Goal: Transaction & Acquisition: Purchase product/service

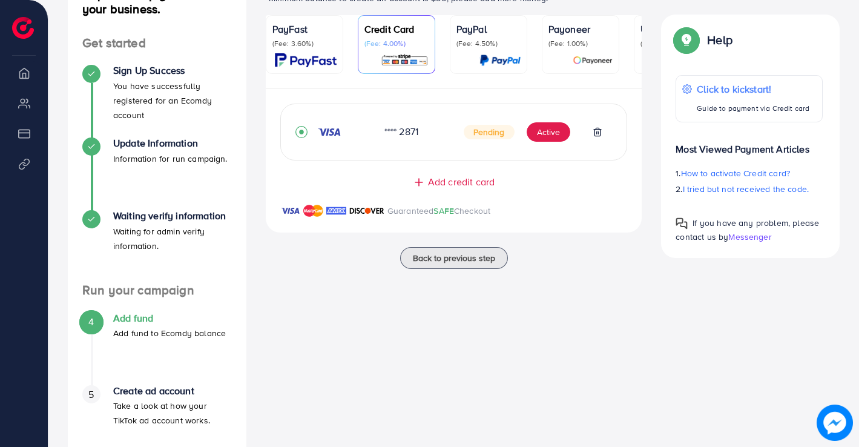
scroll to position [182, 0]
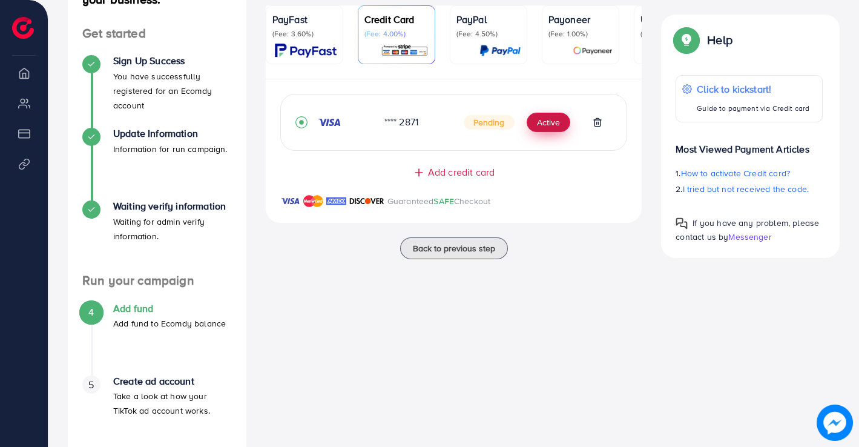
click at [539, 123] on button "Active" at bounding box center [549, 122] width 44 height 19
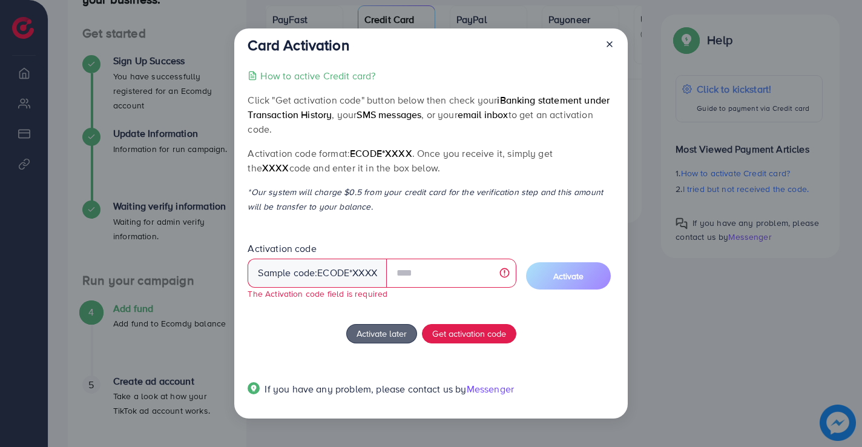
click at [607, 43] on icon at bounding box center [610, 44] width 10 height 10
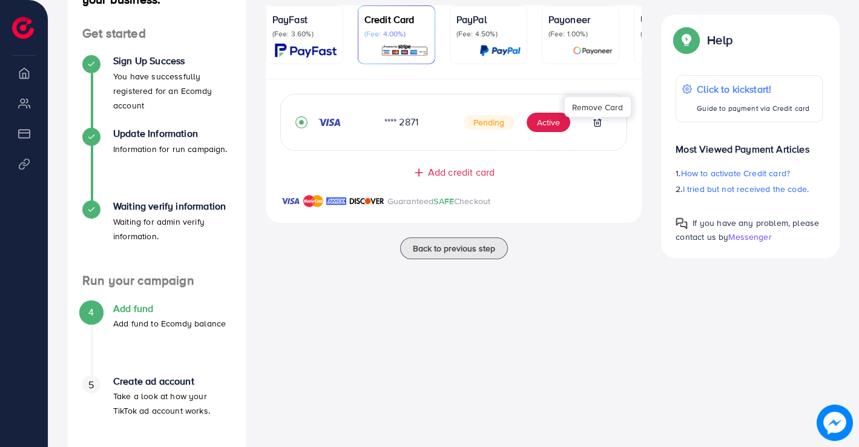
click at [599, 127] on icon at bounding box center [597, 122] width 10 height 10
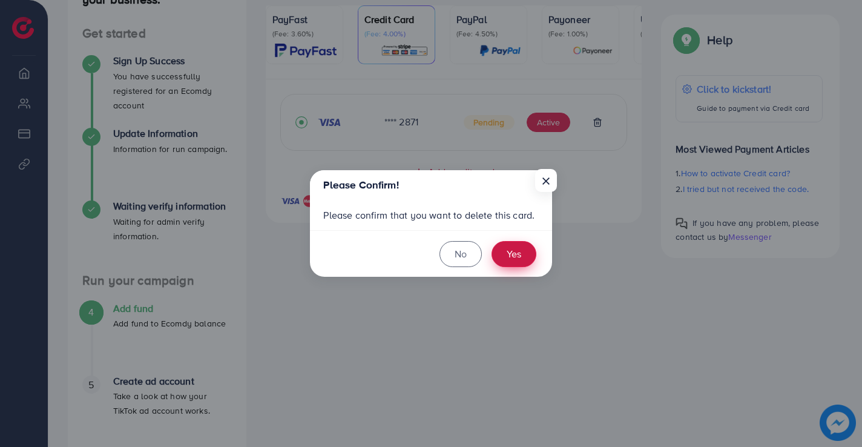
click at [518, 254] on button "Yes" at bounding box center [513, 254] width 45 height 26
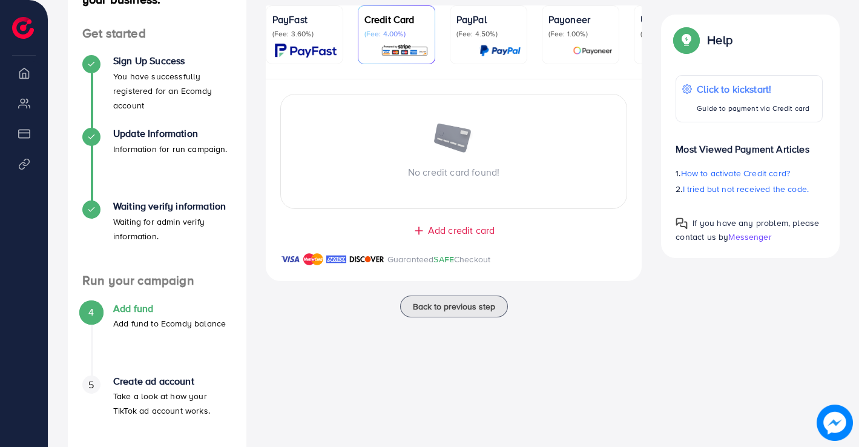
click at [292, 46] on img at bounding box center [306, 51] width 62 height 14
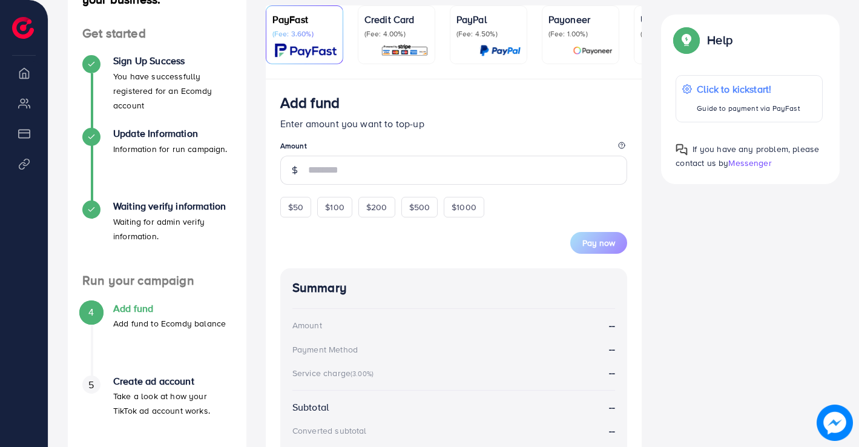
click at [395, 42] on div "Credit Card (Fee: 4.00%)" at bounding box center [396, 34] width 64 height 45
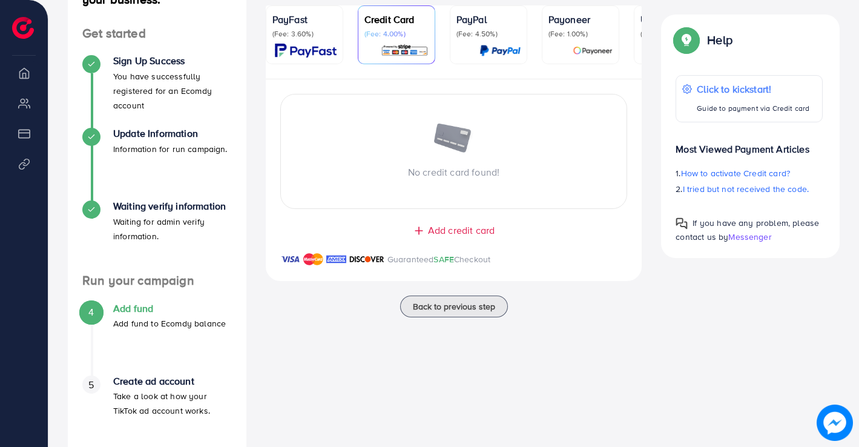
click at [456, 237] on span "Add credit card" at bounding box center [461, 230] width 67 height 14
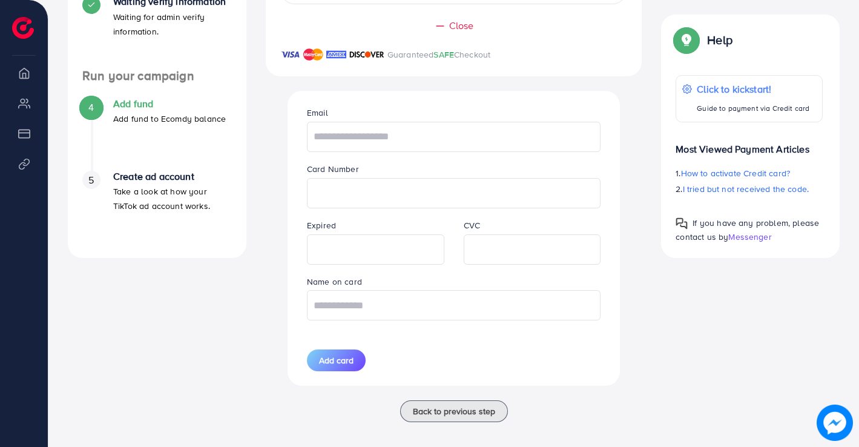
scroll to position [398, 0]
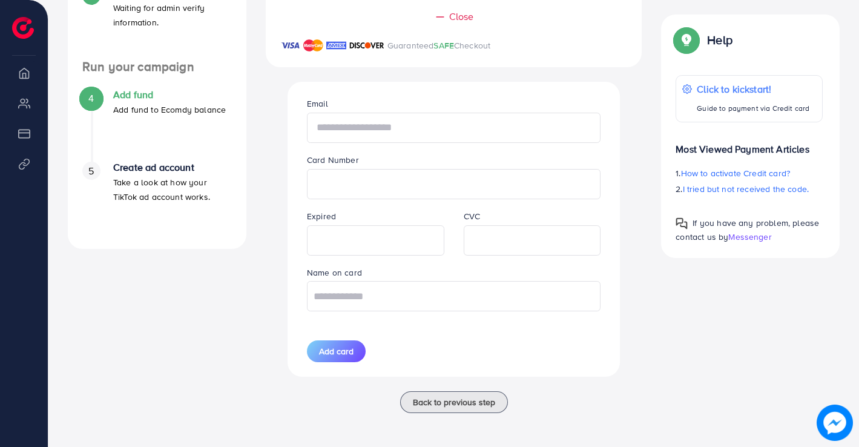
click at [407, 133] on input "text" at bounding box center [454, 128] width 294 height 30
type input "**********"
click at [450, 300] on input "text" at bounding box center [454, 296] width 294 height 30
type input "****"
click at [338, 349] on span "Add card" at bounding box center [336, 351] width 34 height 12
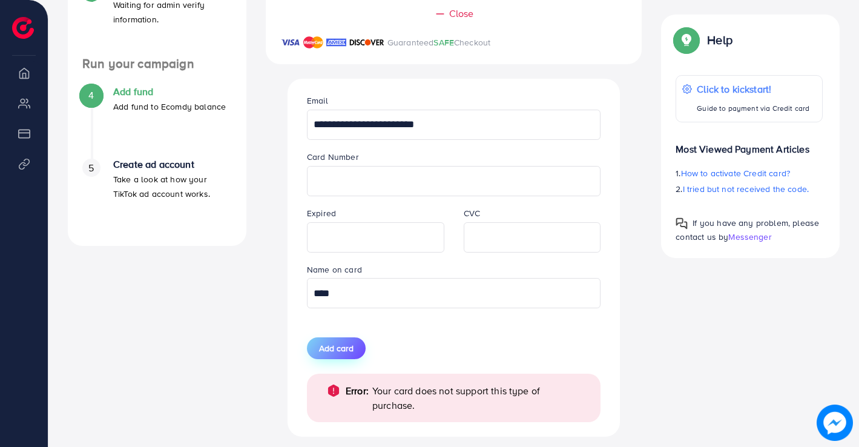
click at [346, 344] on button "Add card" at bounding box center [336, 348] width 59 height 22
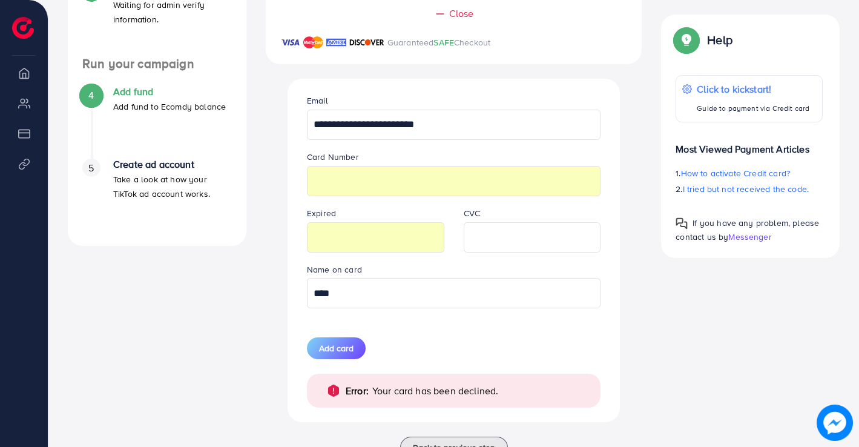
click at [544, 62] on div "Guaranteed SAFE Checkout" at bounding box center [454, 49] width 376 height 29
click at [347, 354] on span "Add card" at bounding box center [336, 348] width 34 height 12
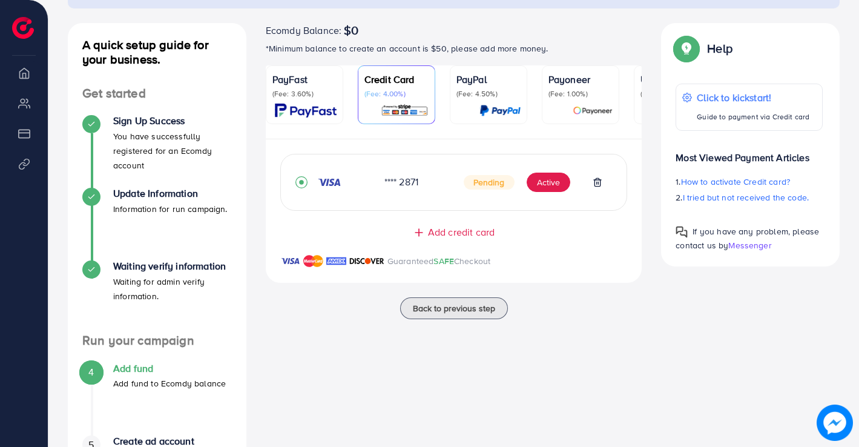
scroll to position [96, 0]
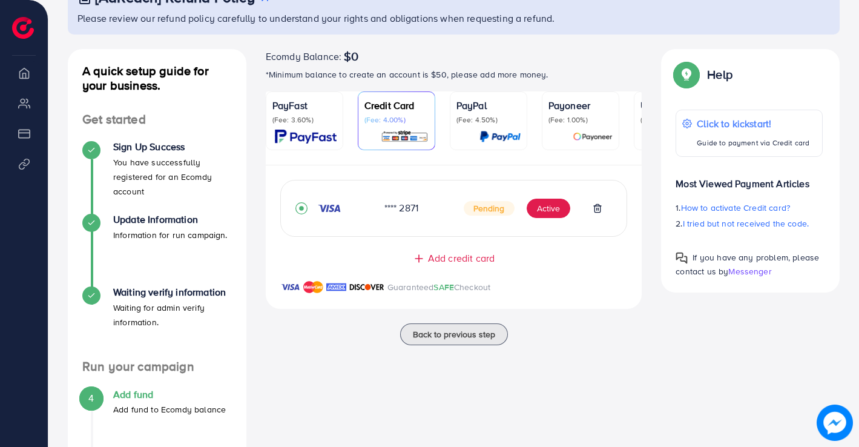
click at [591, 135] on img at bounding box center [593, 137] width 40 height 14
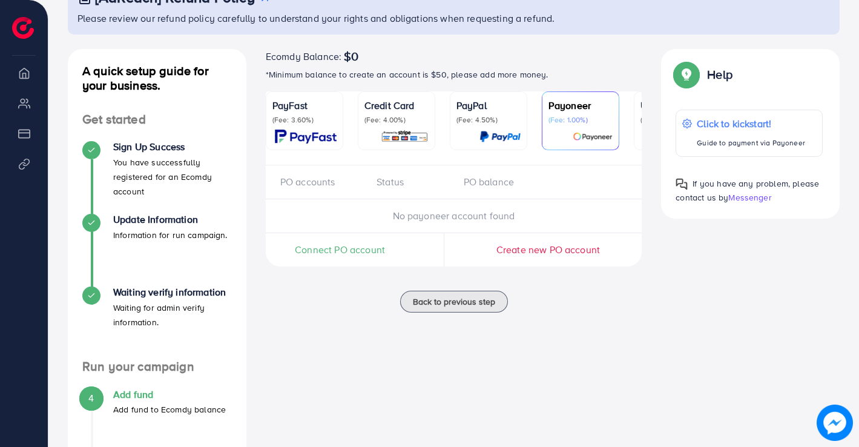
click at [352, 254] on span "Connect PO account" at bounding box center [340, 250] width 90 height 14
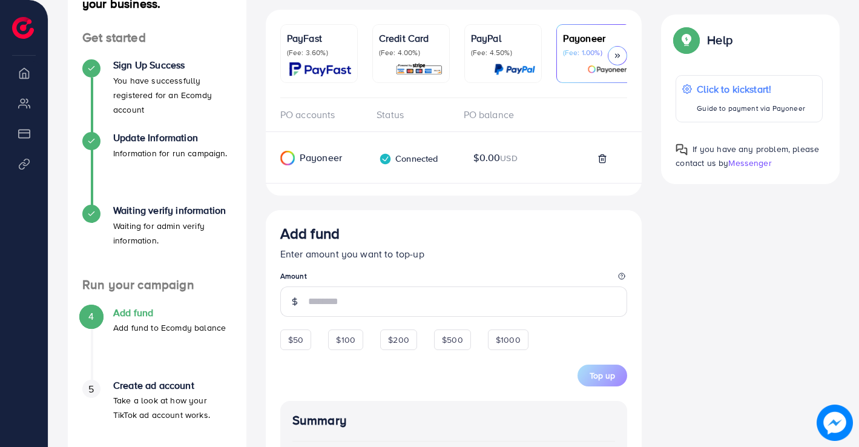
scroll to position [183, 0]
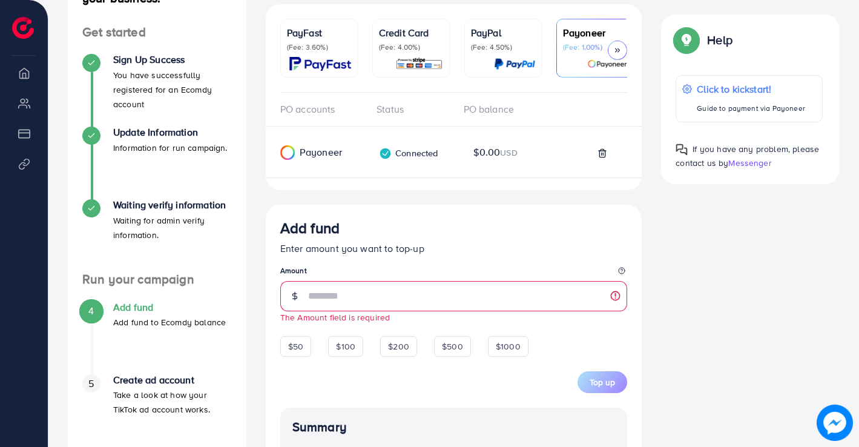
click at [492, 155] on span "$0.00 USD" at bounding box center [495, 152] width 44 height 14
click at [300, 350] on span "$50" at bounding box center [295, 346] width 15 height 12
click at [350, 348] on span "$100" at bounding box center [345, 346] width 19 height 12
click at [300, 346] on span "$50" at bounding box center [295, 346] width 15 height 12
type input "**"
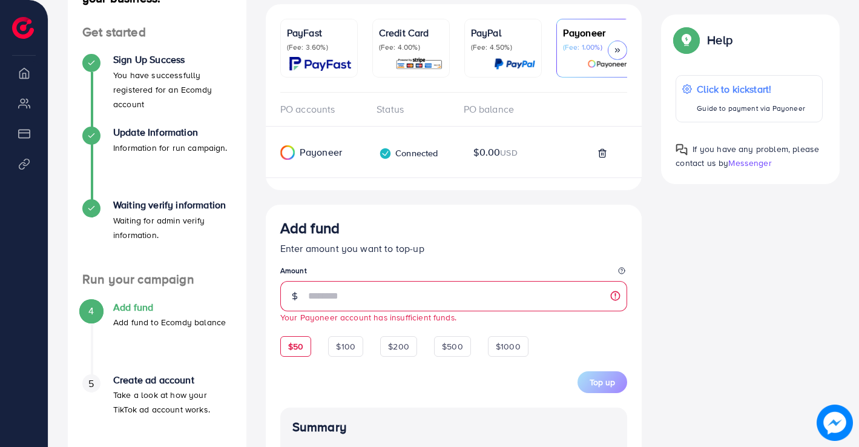
drag, startPoint x: 327, startPoint y: 63, endPoint x: 355, endPoint y: 61, distance: 27.3
click at [327, 62] on img at bounding box center [320, 64] width 62 height 14
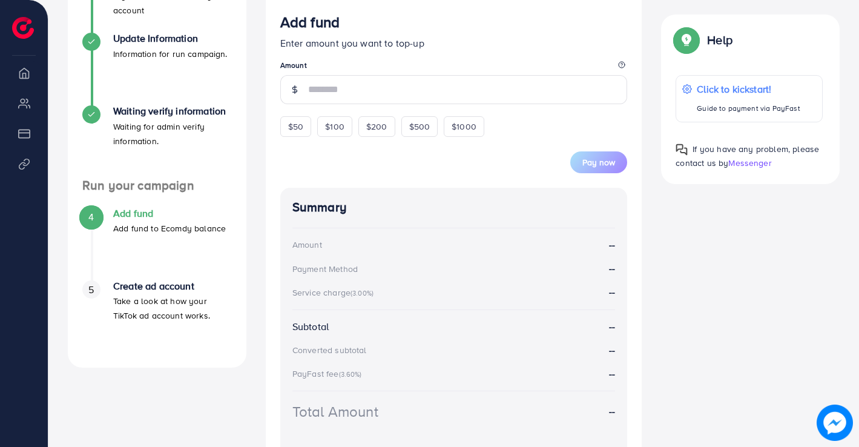
scroll to position [269, 0]
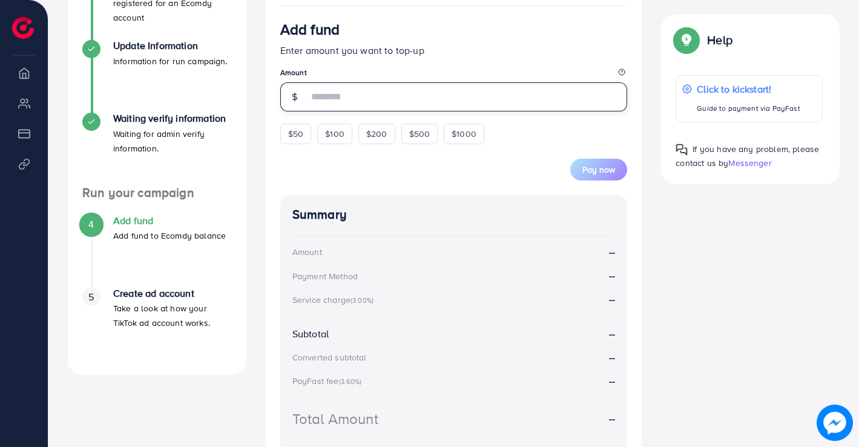
click at [327, 94] on input "number" at bounding box center [468, 96] width 320 height 29
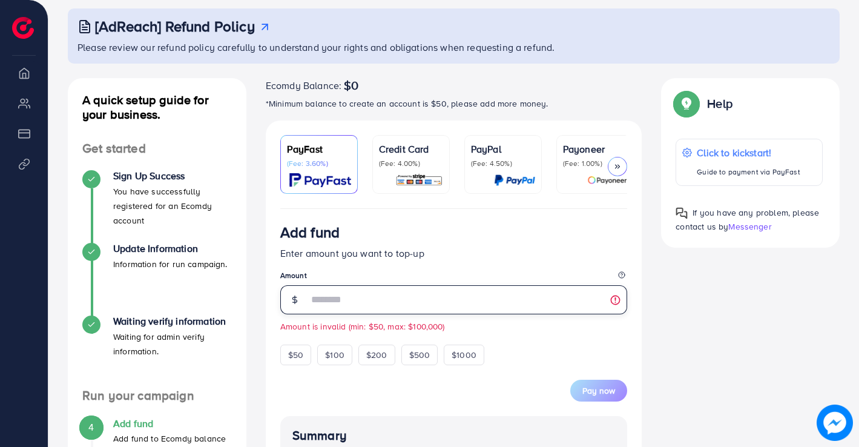
scroll to position [88, 0]
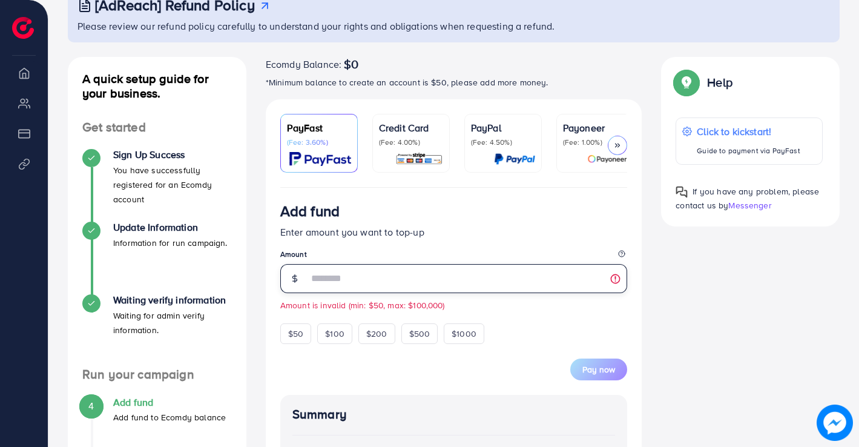
type input "*"
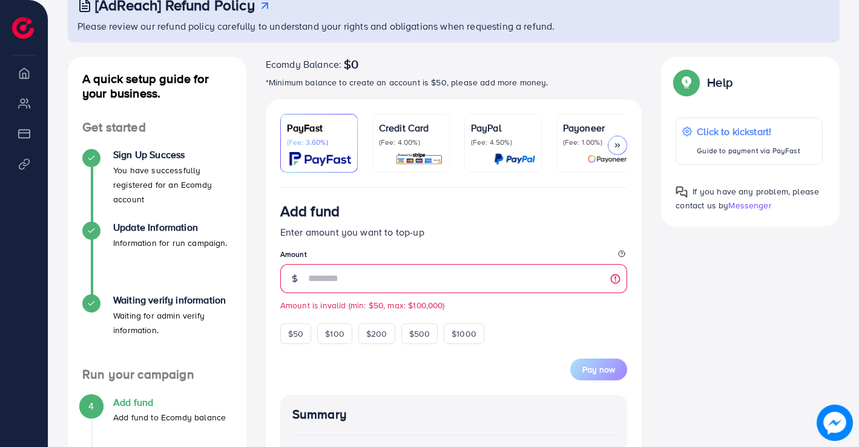
click at [620, 149] on icon at bounding box center [617, 145] width 8 height 8
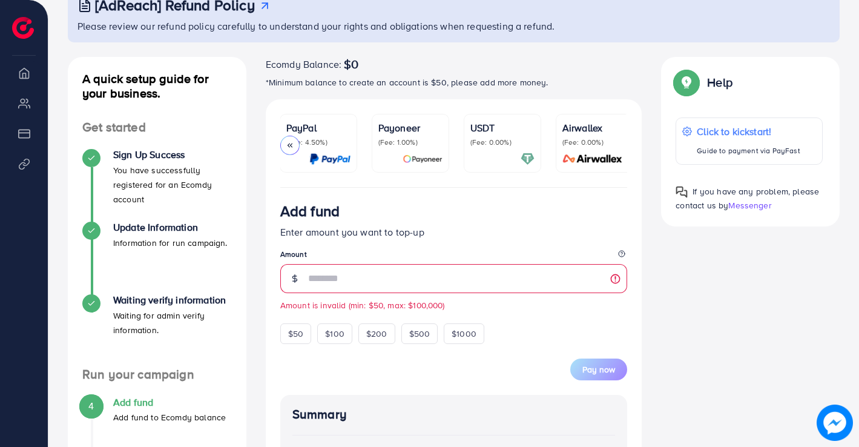
scroll to position [0, 190]
click at [287, 142] on icon at bounding box center [290, 145] width 8 height 8
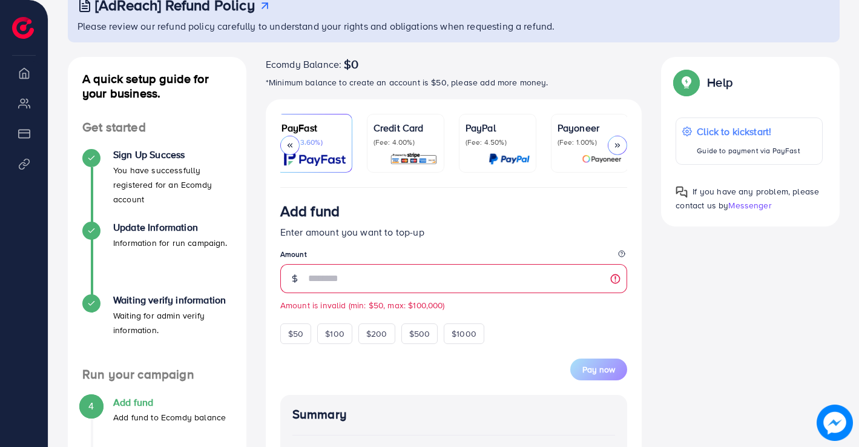
scroll to position [0, 0]
click at [617, 147] on icon at bounding box center [617, 145] width 8 height 8
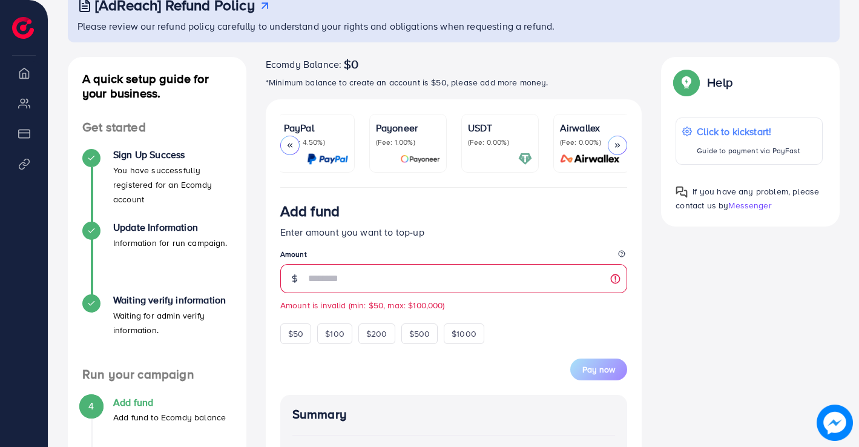
scroll to position [0, 190]
click at [291, 141] on icon at bounding box center [290, 145] width 8 height 8
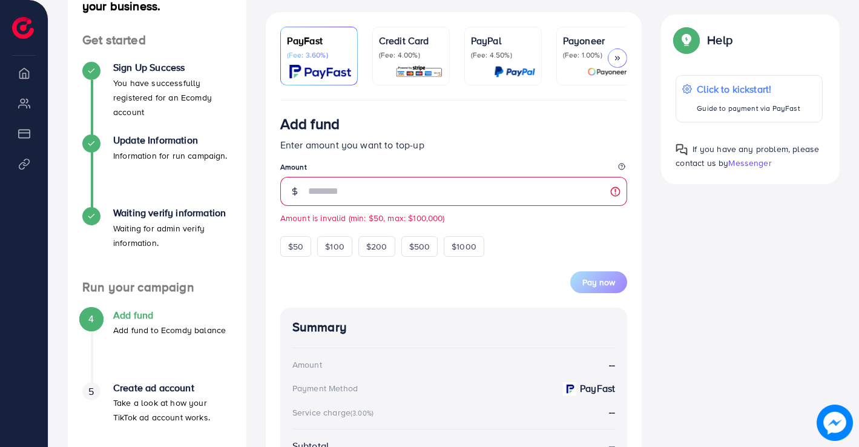
scroll to position [166, 0]
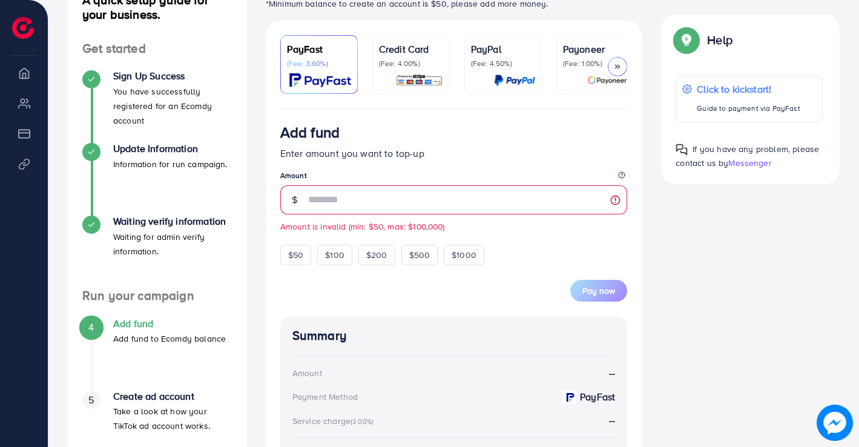
click at [329, 63] on p "(Fee: 3.60%)" at bounding box center [319, 64] width 64 height 10
click at [331, 61] on p "(Fee: 3.60%)" at bounding box center [319, 64] width 64 height 10
click at [393, 67] on p "(Fee: 4.00%)" at bounding box center [411, 64] width 64 height 10
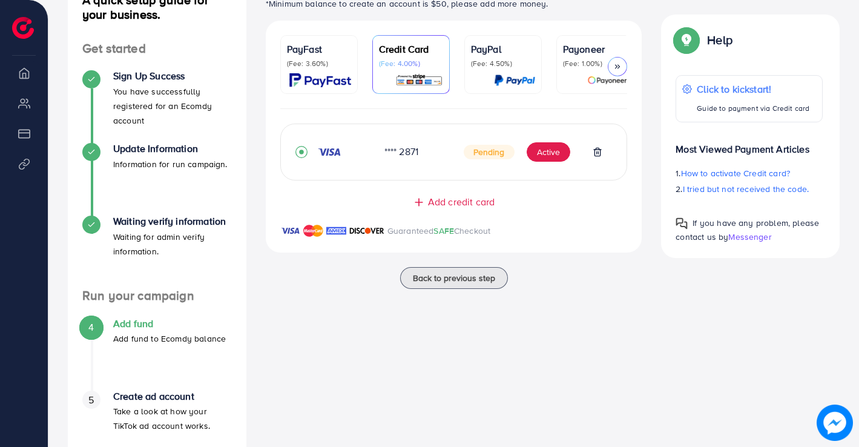
click at [325, 76] on img at bounding box center [320, 80] width 62 height 14
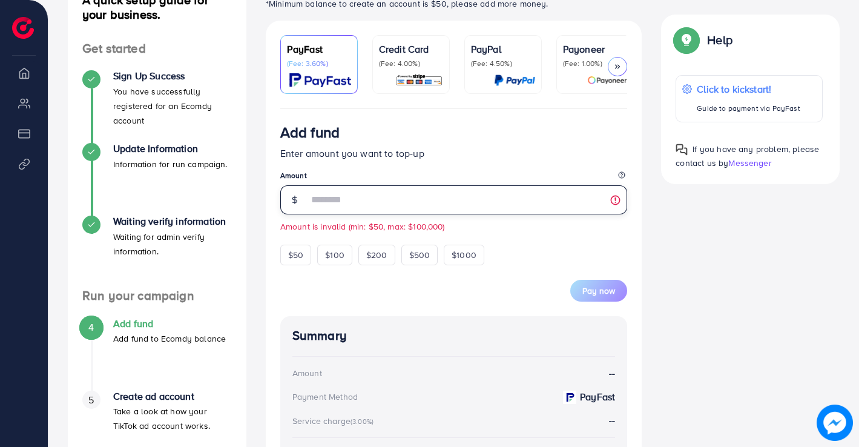
click at [617, 205] on input "*" at bounding box center [468, 199] width 320 height 29
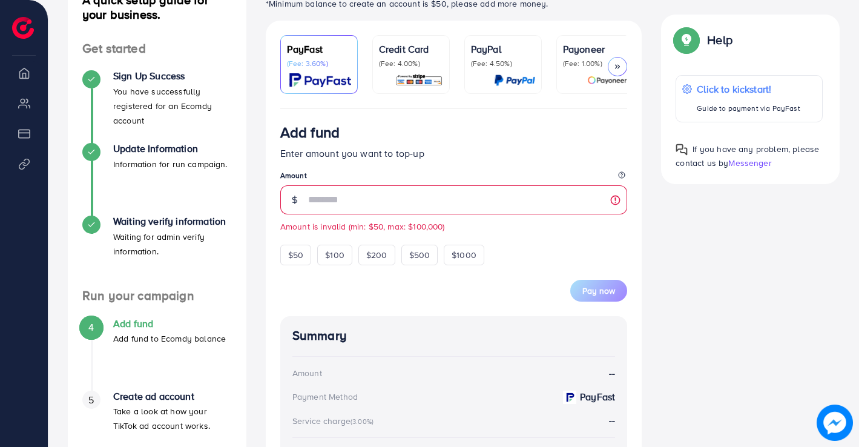
click at [583, 42] on p "Payoneer" at bounding box center [595, 49] width 64 height 15
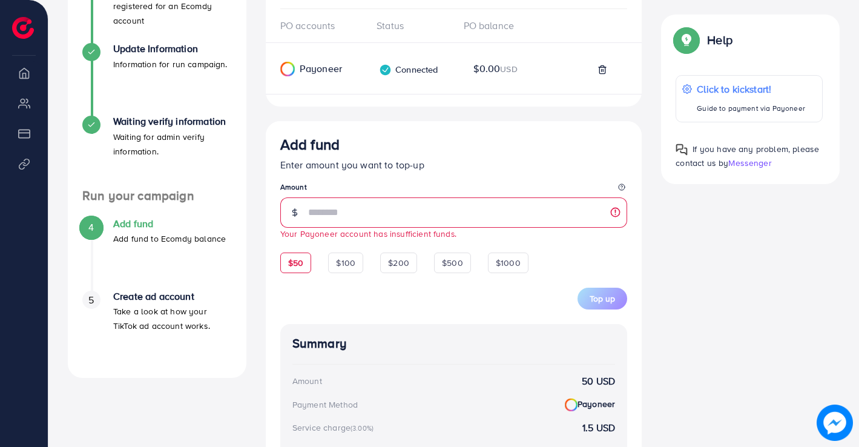
scroll to position [287, 0]
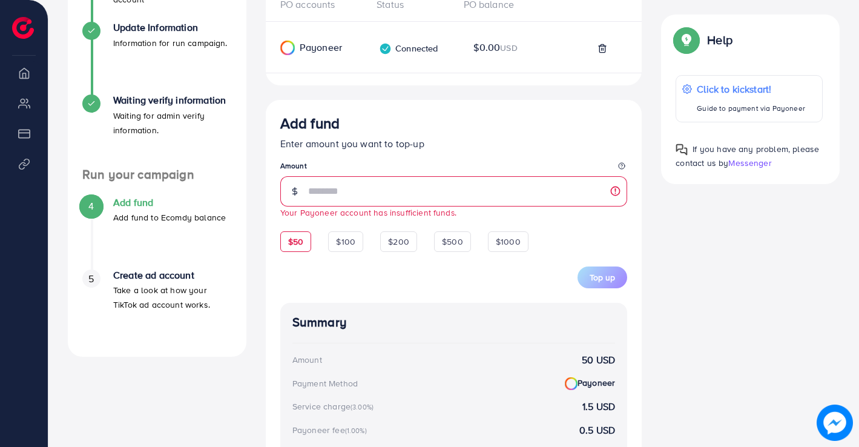
click at [301, 242] on span "$50" at bounding box center [295, 241] width 15 height 12
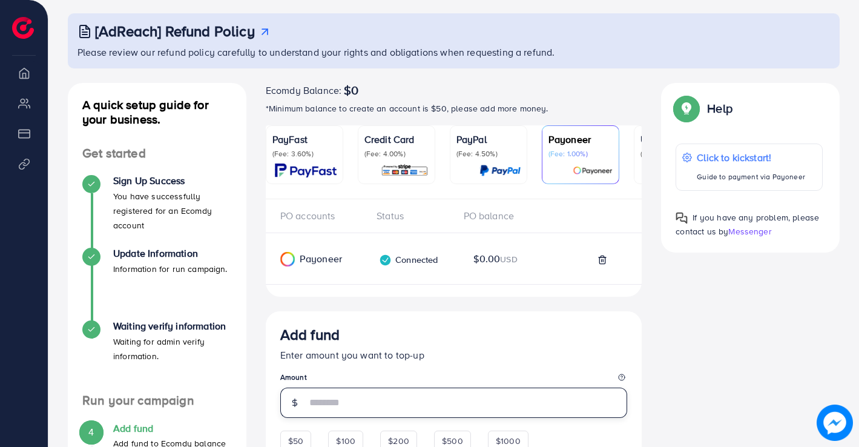
scroll to position [121, 0]
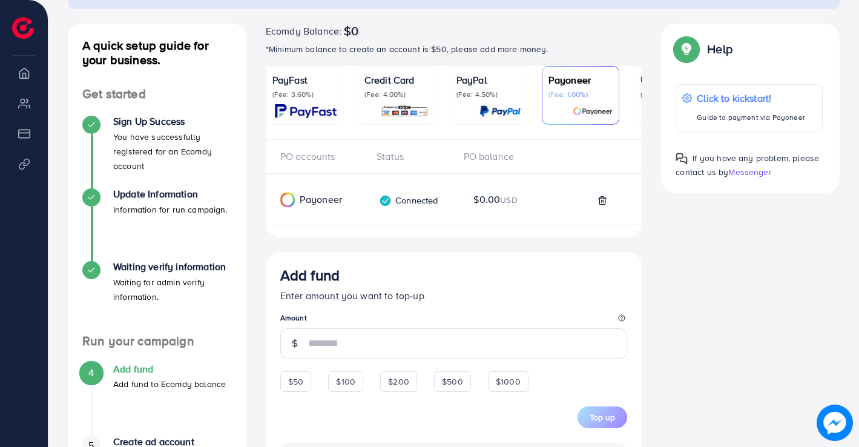
click at [395, 105] on img at bounding box center [405, 111] width 48 height 14
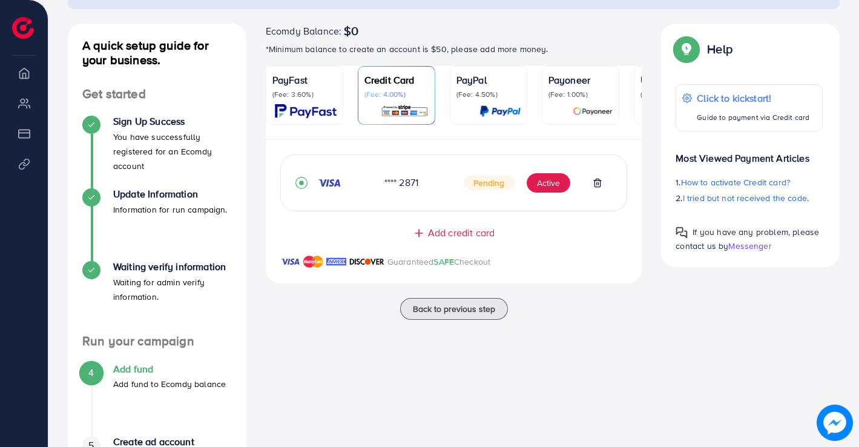
click at [291, 266] on img at bounding box center [290, 261] width 20 height 15
click at [289, 264] on img at bounding box center [290, 261] width 20 height 15
click at [596, 183] on icon at bounding box center [597, 183] width 5 height 8
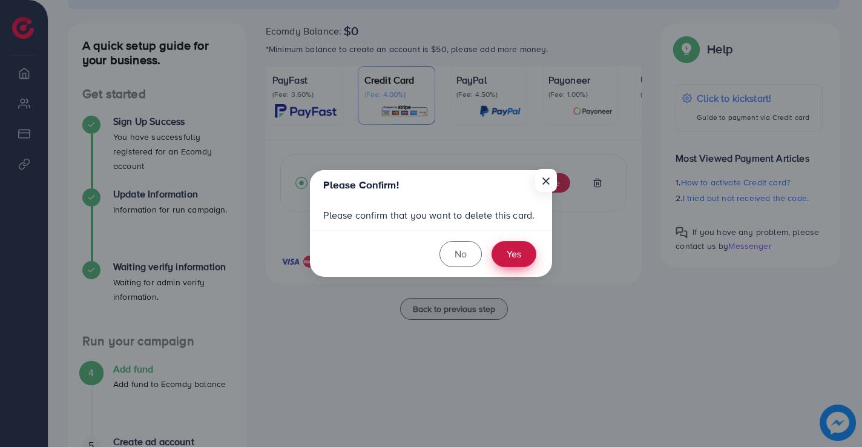
click at [510, 246] on button "Yes" at bounding box center [513, 254] width 45 height 26
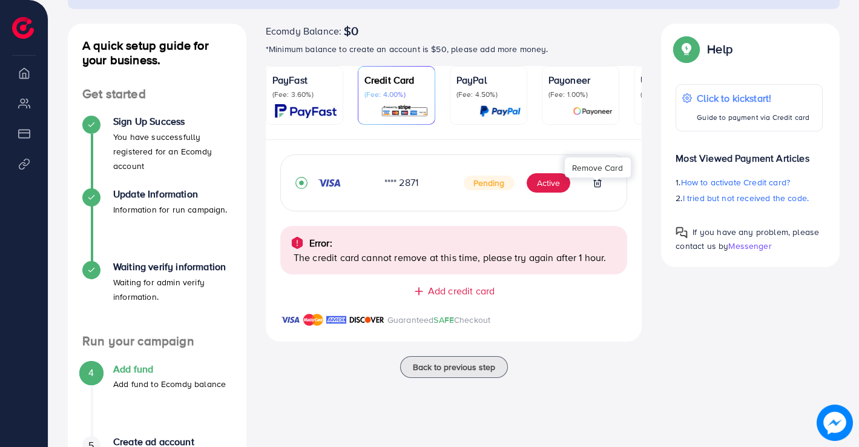
scroll to position [217, 0]
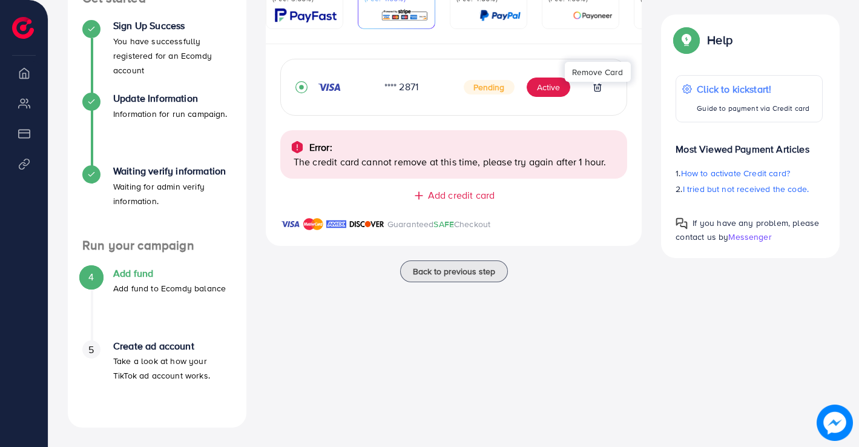
click at [286, 226] on img at bounding box center [290, 224] width 20 height 15
click at [599, 89] on line at bounding box center [599, 88] width 0 height 2
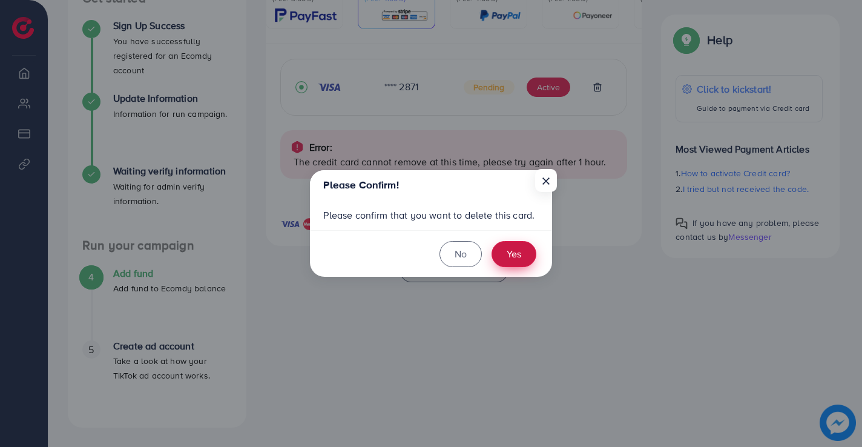
click at [504, 252] on button "Yes" at bounding box center [513, 254] width 45 height 26
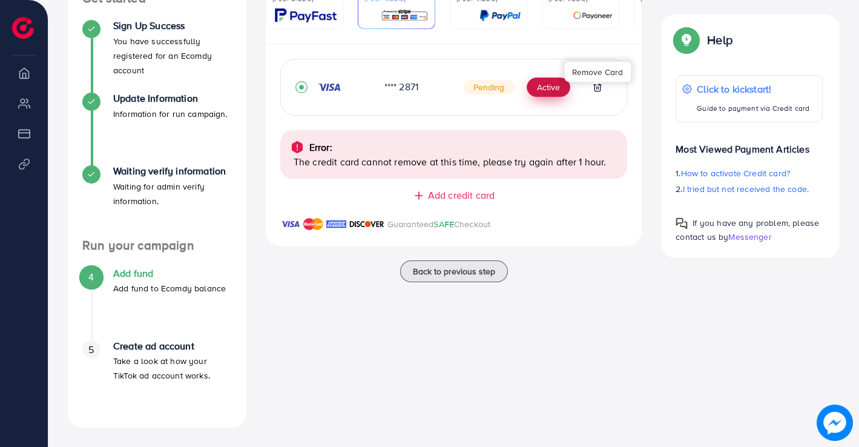
click at [549, 91] on button "Active" at bounding box center [549, 86] width 44 height 19
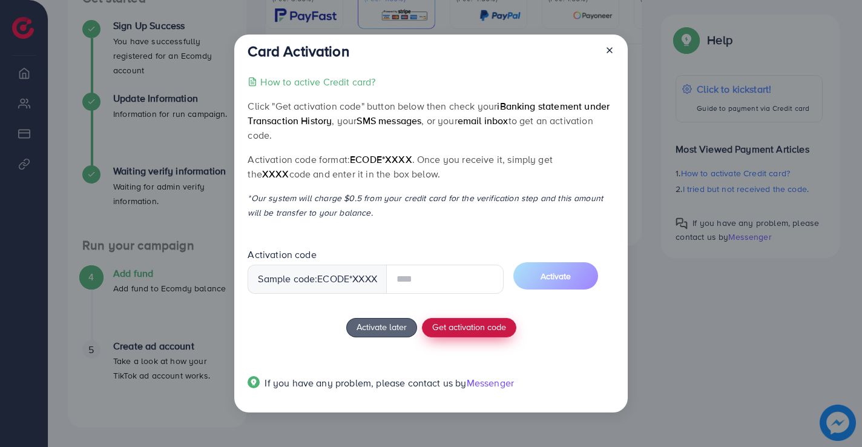
click at [470, 323] on button "Get activation code" at bounding box center [469, 327] width 94 height 19
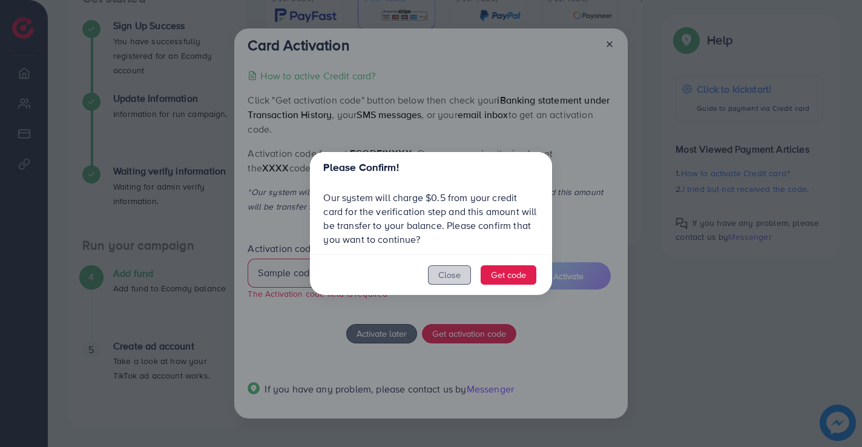
click at [453, 270] on button "Close" at bounding box center [449, 274] width 43 height 19
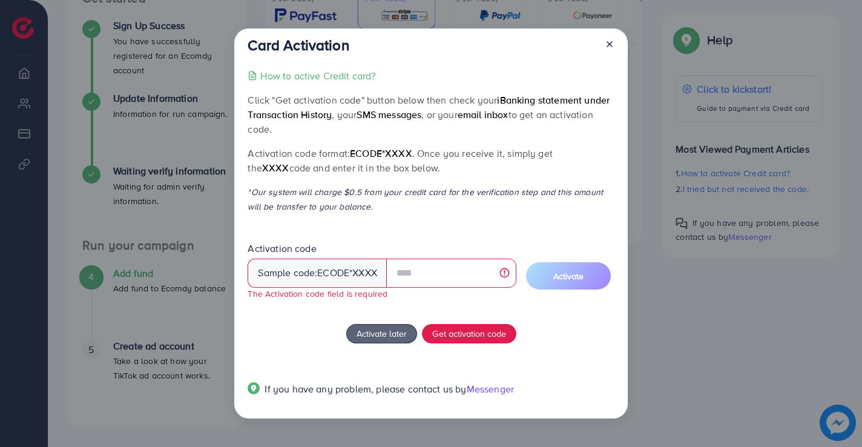
click at [608, 44] on line at bounding box center [609, 44] width 5 height 5
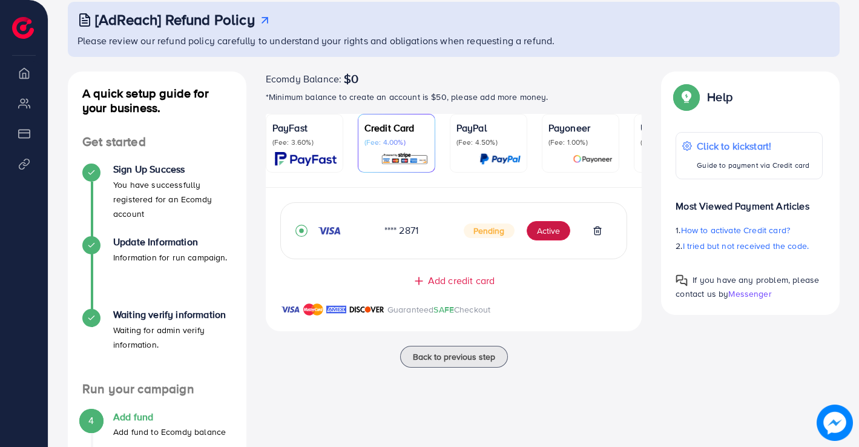
scroll to position [35, 0]
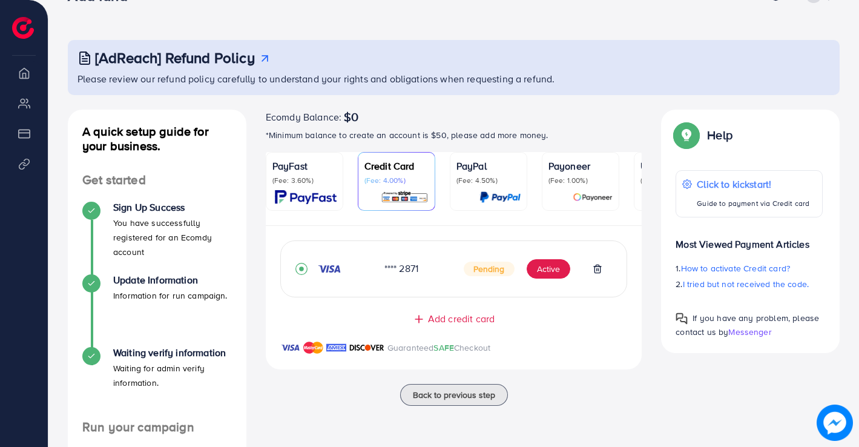
click at [317, 200] on img at bounding box center [306, 197] width 62 height 14
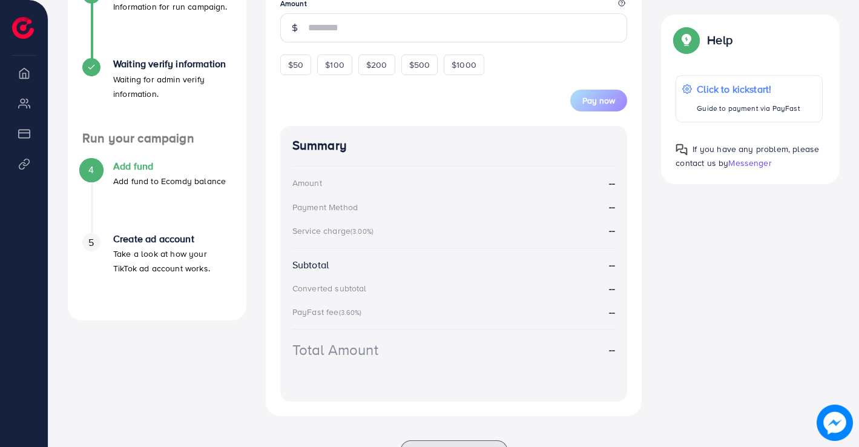
scroll to position [338, 0]
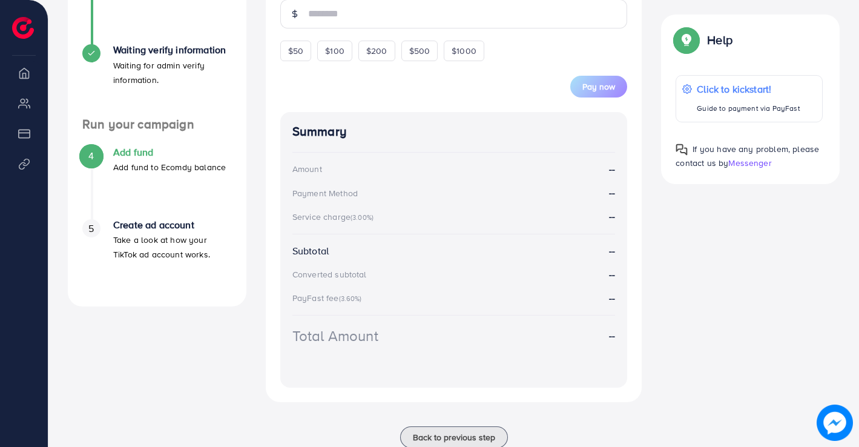
click at [146, 153] on h4 "Add fund" at bounding box center [169, 151] width 113 height 11
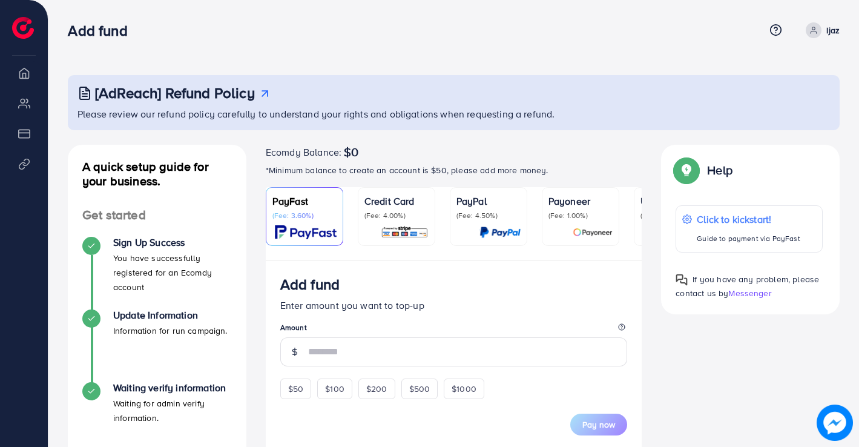
click at [312, 231] on img at bounding box center [306, 232] width 62 height 14
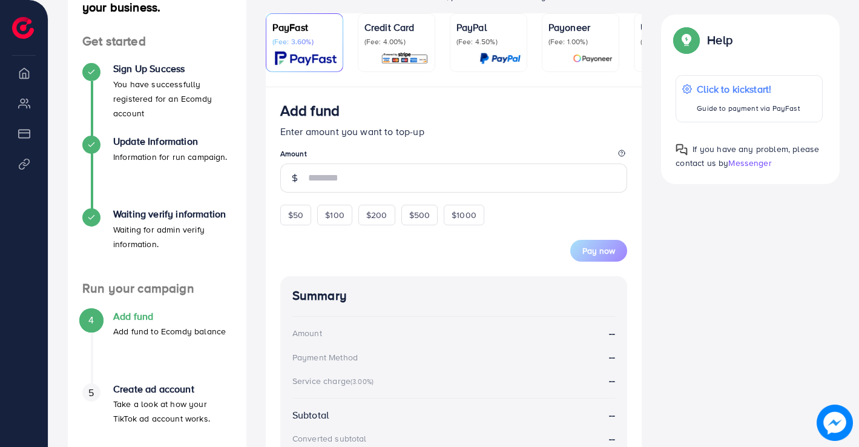
scroll to position [134, 0]
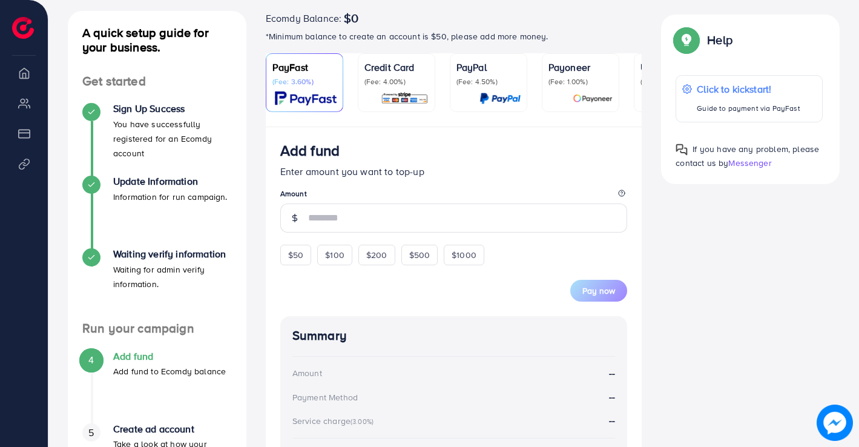
click at [312, 83] on p "(Fee: 3.60%)" at bounding box center [304, 82] width 64 height 10
click at [142, 350] on h4 "Add fund" at bounding box center [169, 355] width 113 height 11
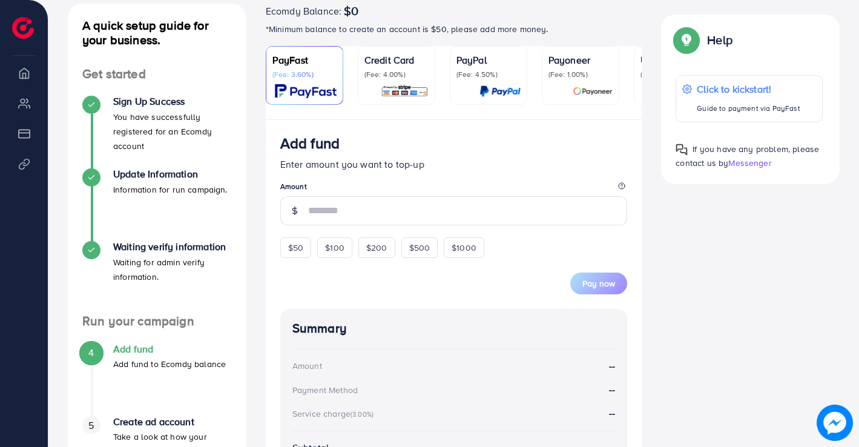
scroll to position [134, 0]
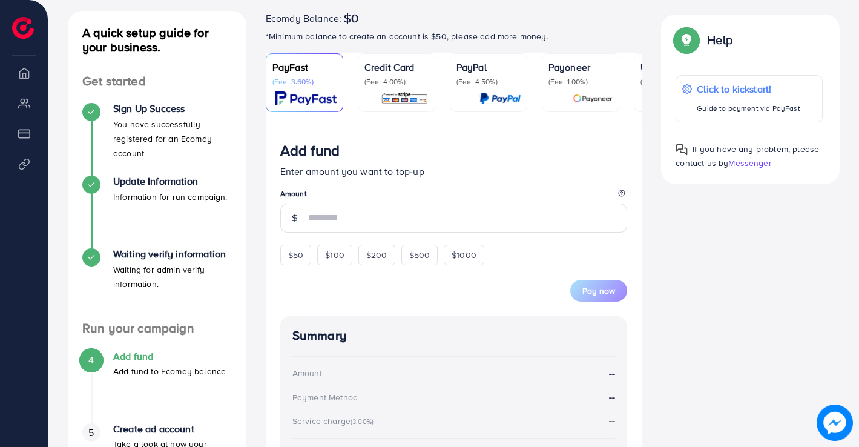
click at [410, 95] on img at bounding box center [405, 98] width 48 height 14
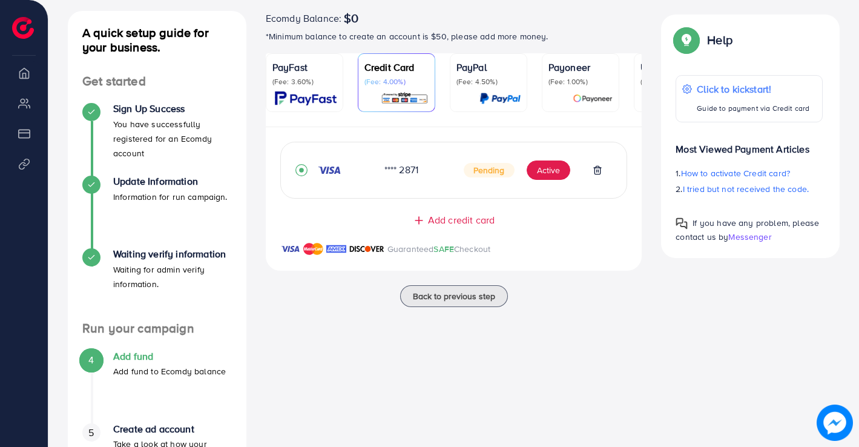
click at [494, 100] on img at bounding box center [499, 98] width 41 height 14
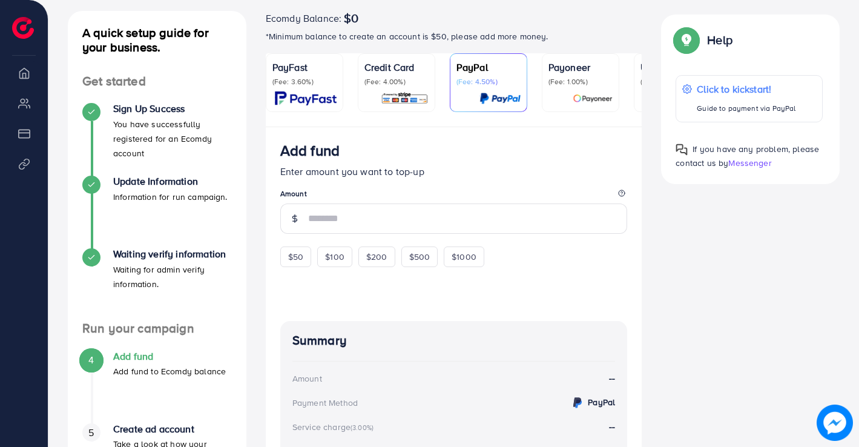
click at [594, 100] on img at bounding box center [593, 98] width 40 height 14
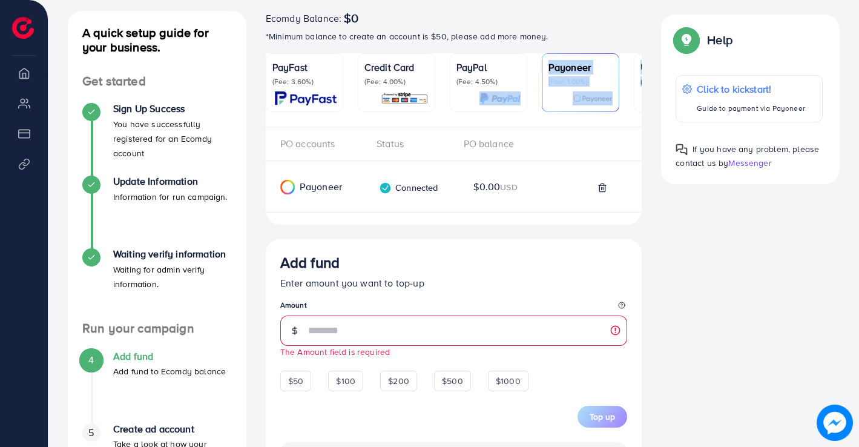
drag, startPoint x: 632, startPoint y: 99, endPoint x: 513, endPoint y: 95, distance: 119.3
click at [513, 95] on ul "PayFast (Fee: 3.60%) Credit Card (Fee: 4.00%) PayPal (Fee: 4.50%) Payoneer (Fee…" at bounding box center [454, 90] width 376 height 74
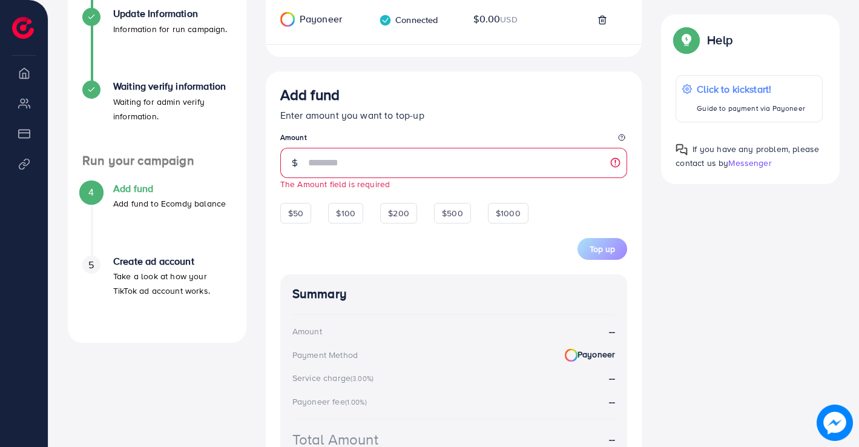
scroll to position [315, 0]
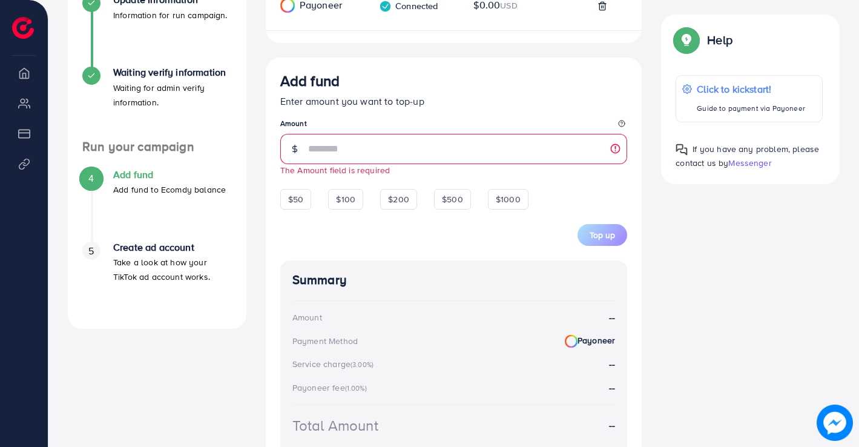
click at [330, 106] on p "Enter amount you want to top-up" at bounding box center [453, 101] width 347 height 15
click at [432, 112] on form "Add fund Enter amount you want to top-up Amount The Amount field is required" at bounding box center [453, 124] width 347 height 104
click at [416, 103] on p "Enter amount you want to top-up" at bounding box center [453, 101] width 347 height 15
click at [423, 102] on p "Enter amount you want to top-up" at bounding box center [453, 101] width 347 height 15
drag, startPoint x: 416, startPoint y: 101, endPoint x: 322, endPoint y: 103, distance: 94.4
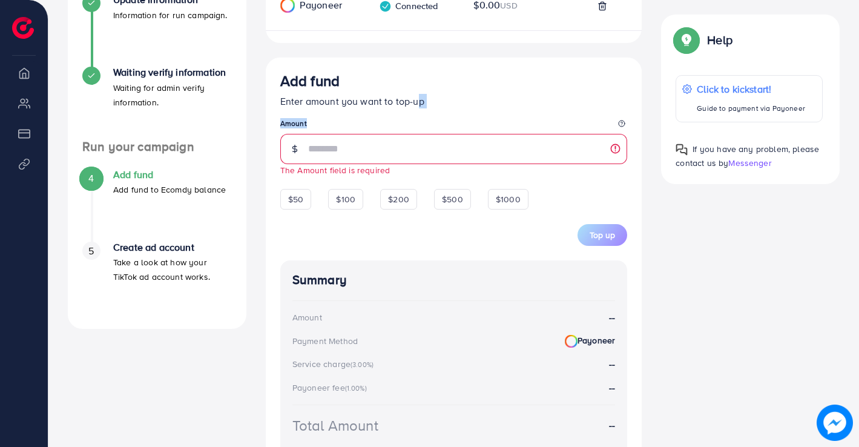
click at [321, 108] on p "Enter amount you want to top-up" at bounding box center [453, 101] width 347 height 15
click at [323, 102] on p "Enter amount you want to top-up" at bounding box center [453, 101] width 347 height 15
click at [306, 100] on p "Enter amount you want to top-up" at bounding box center [453, 101] width 347 height 15
click at [294, 106] on p "Enter amount you want to top-up" at bounding box center [453, 101] width 347 height 15
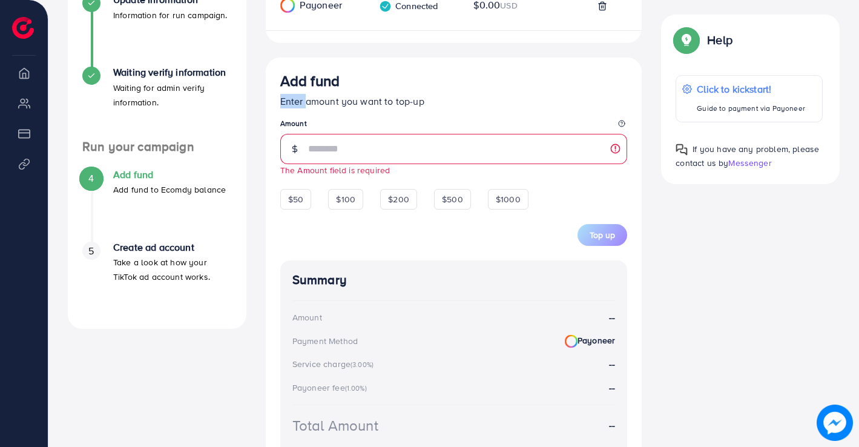
click at [294, 106] on p "Enter amount you want to top-up" at bounding box center [453, 101] width 347 height 15
click at [315, 105] on p "Enter amount you want to top-up" at bounding box center [453, 101] width 347 height 15
click at [370, 149] on input "number" at bounding box center [468, 149] width 320 height 30
click at [614, 152] on input "number" at bounding box center [468, 149] width 320 height 30
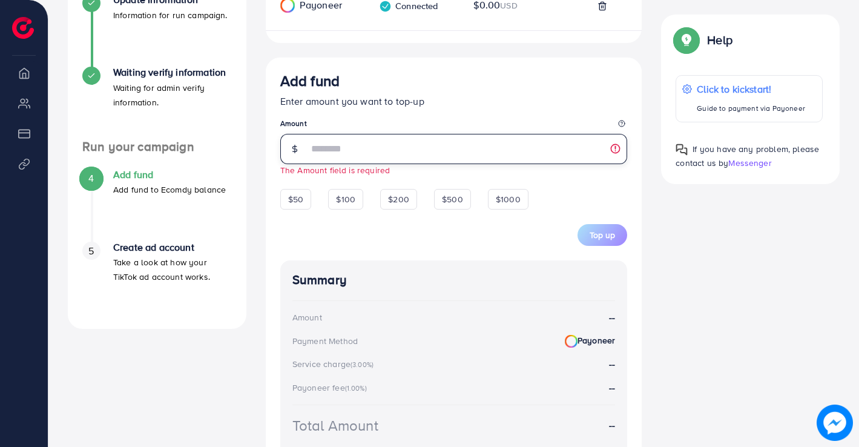
click at [614, 152] on input "number" at bounding box center [468, 149] width 320 height 30
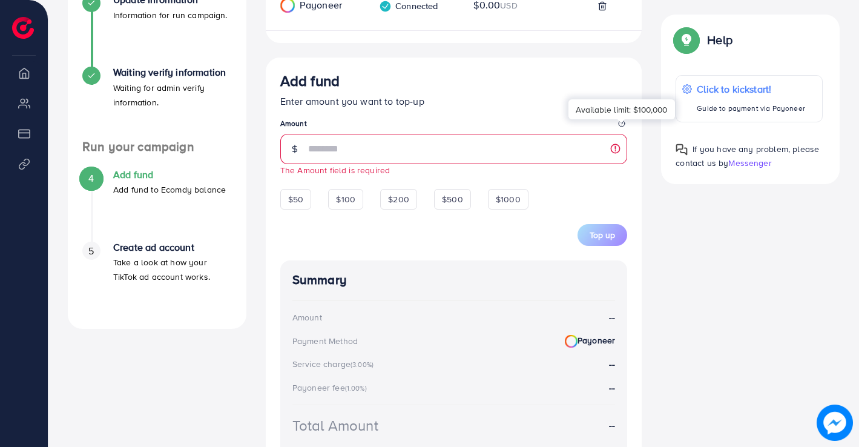
click at [623, 127] on icon at bounding box center [621, 123] width 7 height 7
click at [615, 151] on input "number" at bounding box center [468, 149] width 320 height 30
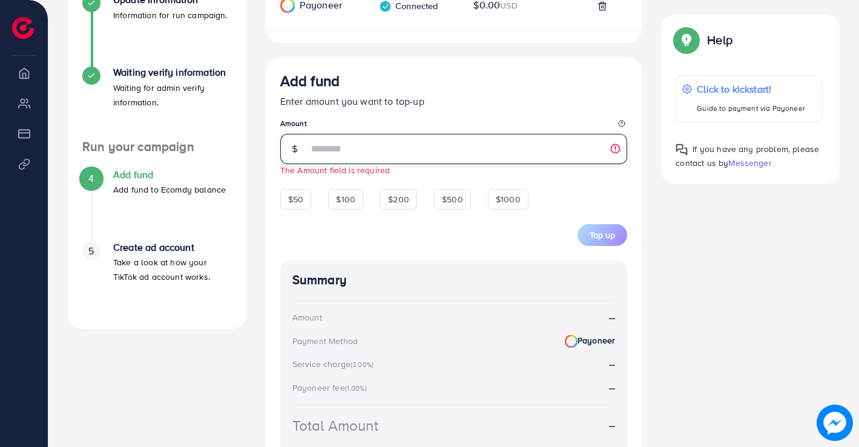
click at [615, 151] on input "number" at bounding box center [468, 149] width 320 height 30
drag, startPoint x: 615, startPoint y: 151, endPoint x: 589, endPoint y: 154, distance: 26.3
click at [612, 151] on input "number" at bounding box center [468, 149] width 320 height 30
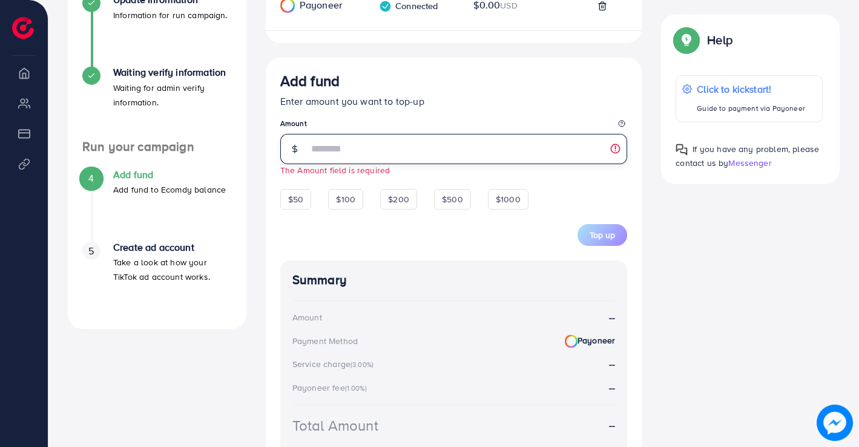
click at [390, 154] on input "number" at bounding box center [468, 149] width 320 height 30
click at [361, 153] on input "number" at bounding box center [468, 149] width 320 height 30
click at [360, 151] on input "number" at bounding box center [468, 149] width 320 height 30
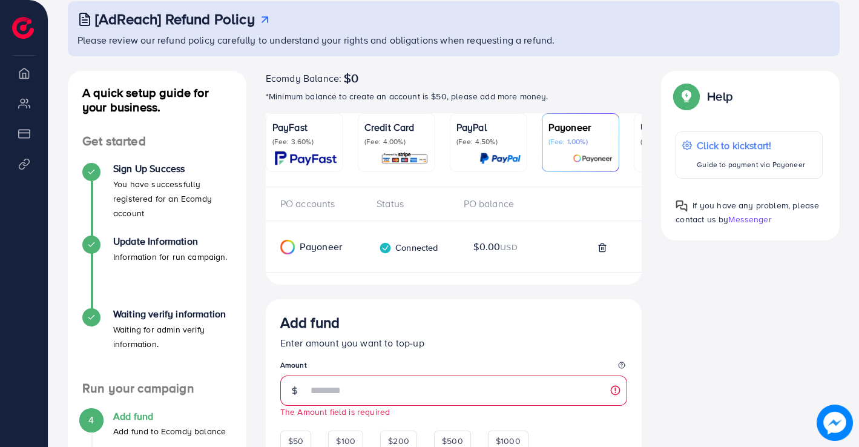
scroll to position [73, 0]
click at [308, 162] on img at bounding box center [306, 159] width 62 height 14
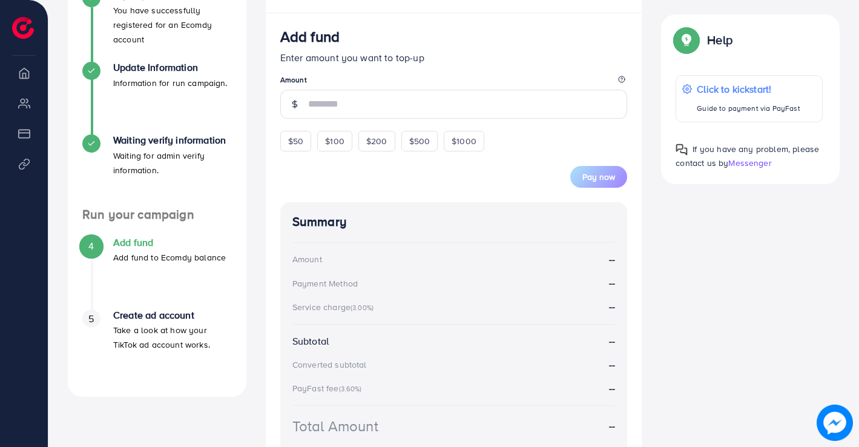
scroll to position [255, 0]
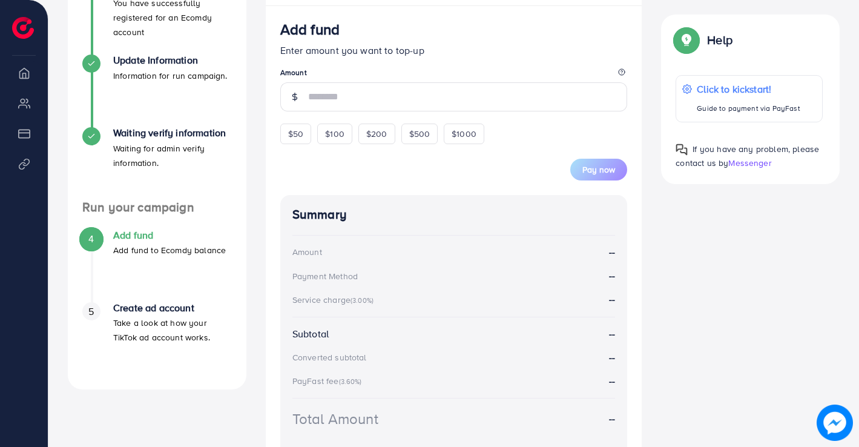
click at [355, 56] on p "Enter amount you want to top-up" at bounding box center [453, 50] width 347 height 15
click at [208, 248] on p "Add fund to Ecomdy balance" at bounding box center [169, 250] width 113 height 15
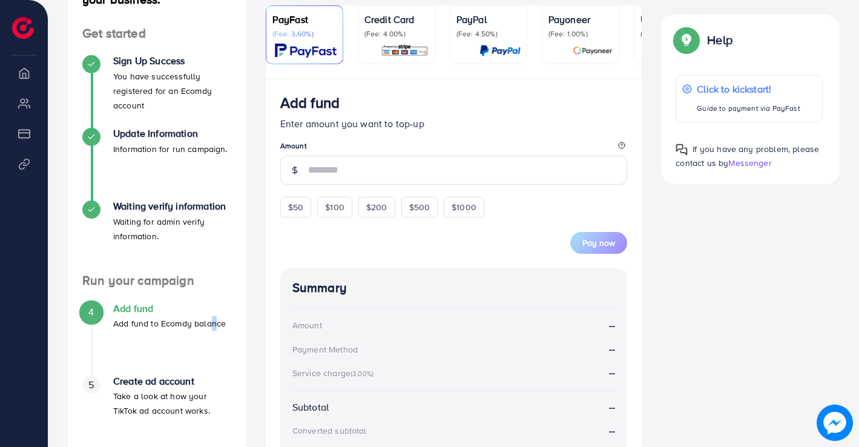
scroll to position [242, 0]
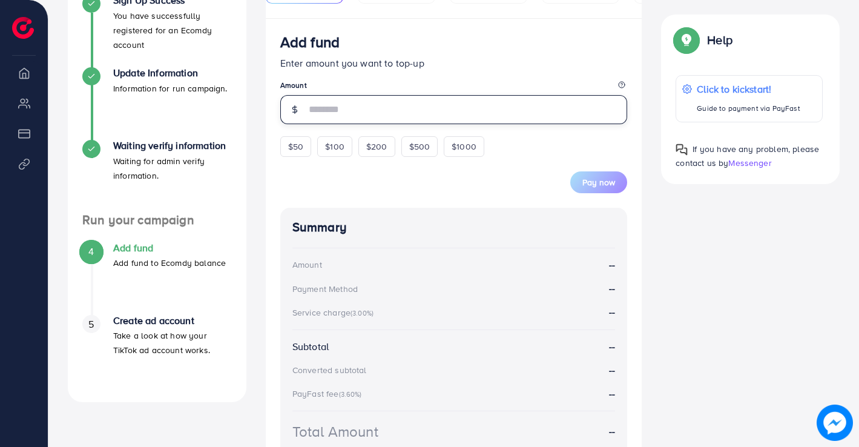
click at [373, 114] on input "number" at bounding box center [468, 109] width 320 height 29
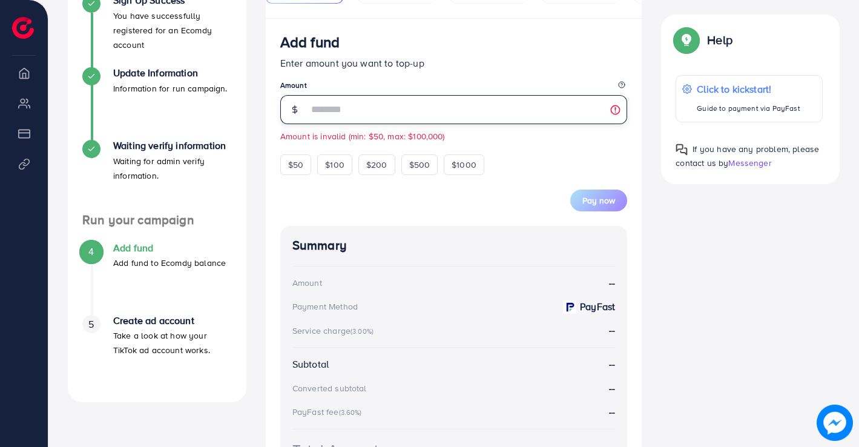
click at [367, 111] on input "**" at bounding box center [468, 109] width 320 height 29
type input "*"
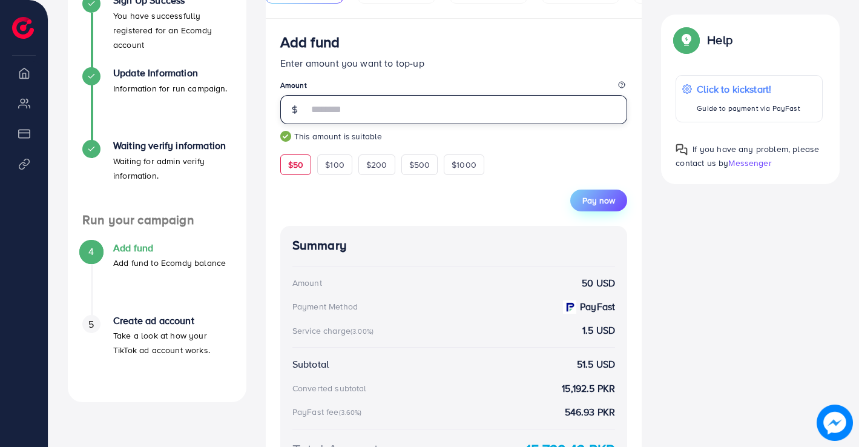
type input "**"
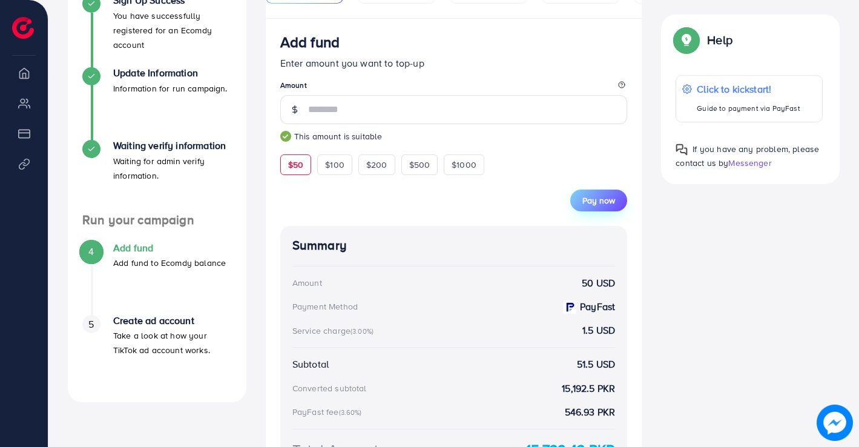
click at [602, 206] on span "Pay now" at bounding box center [598, 200] width 33 height 12
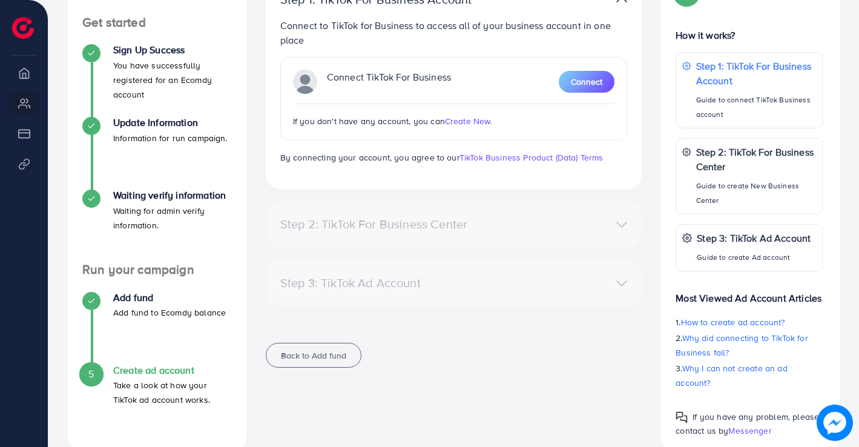
scroll to position [217, 0]
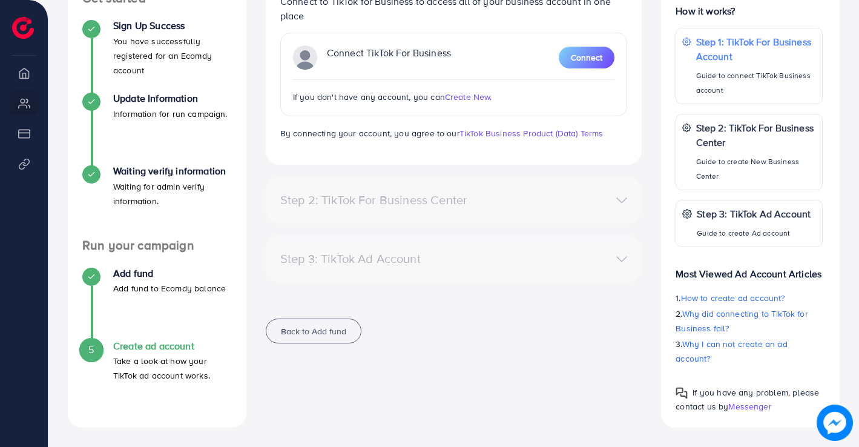
click at [164, 349] on h4 "Create ad account" at bounding box center [172, 345] width 119 height 11
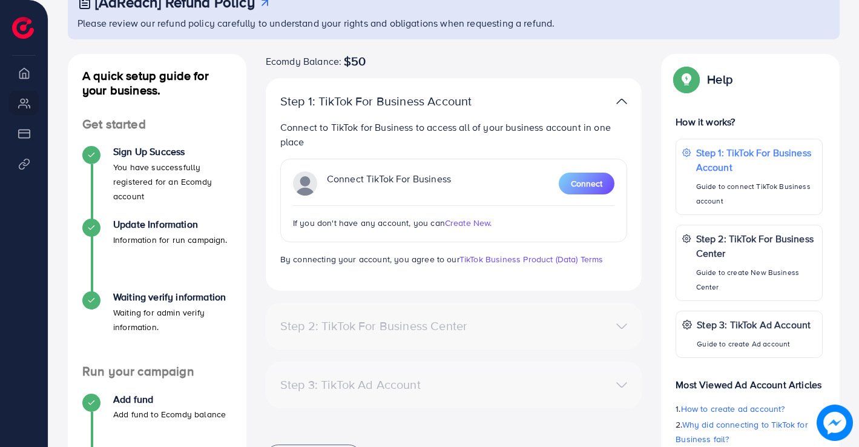
scroll to position [0, 0]
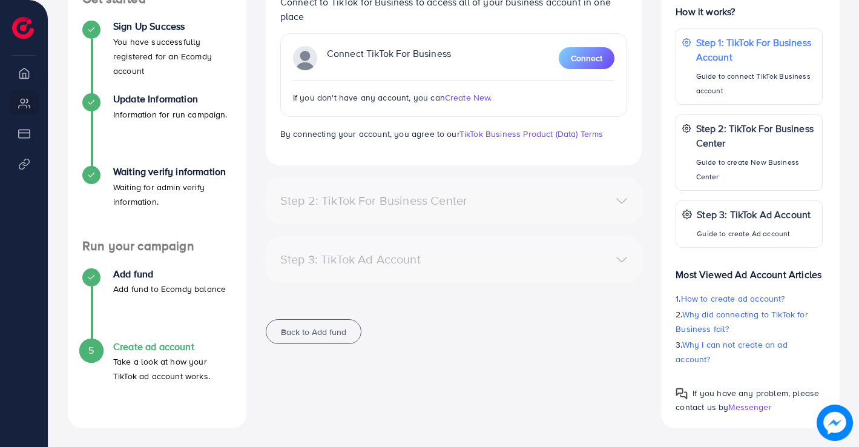
scroll to position [217, 0]
click at [619, 199] on div "Step 2: TikTok For Business Center" at bounding box center [454, 200] width 367 height 18
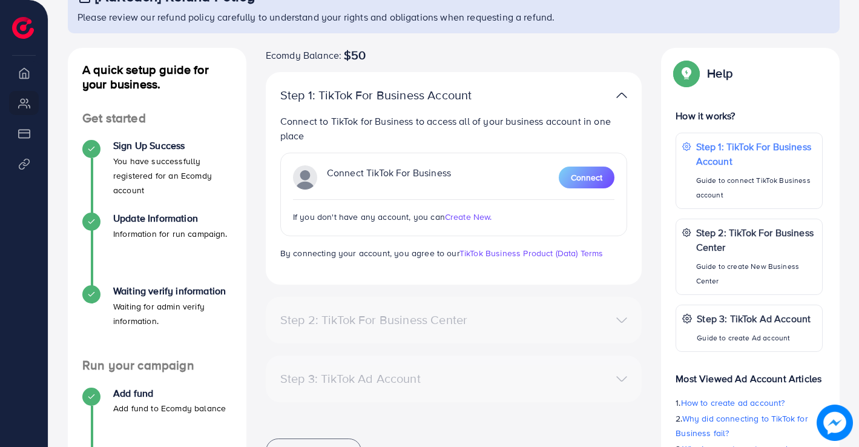
scroll to position [96, 0]
